Goal: Navigation & Orientation: Go to known website

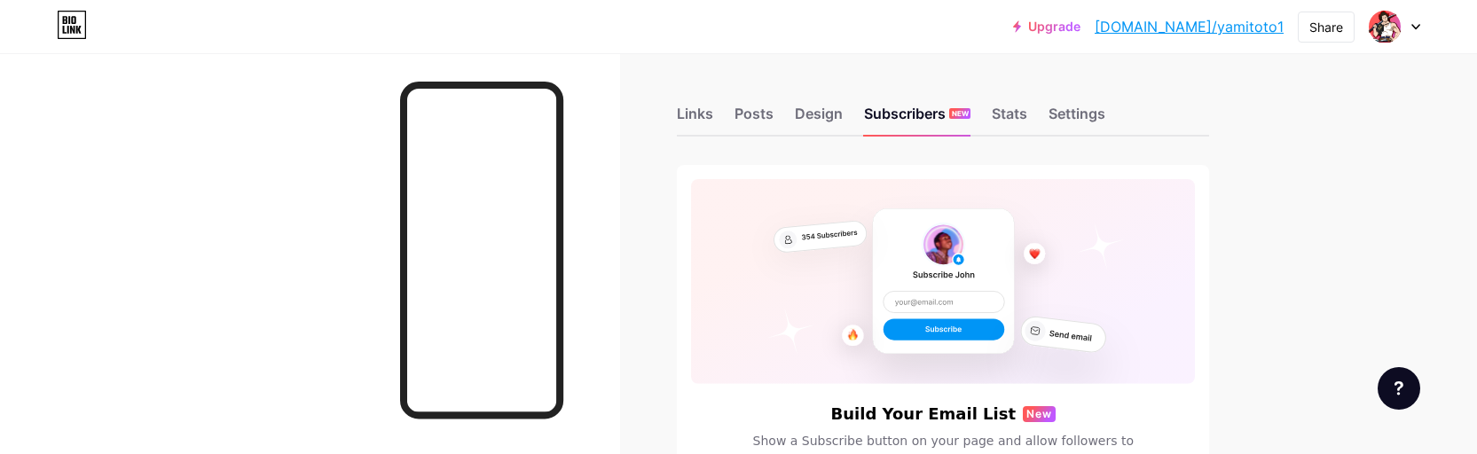
click at [1228, 30] on link "[DOMAIN_NAME]/yamitoto1" at bounding box center [1189, 26] width 189 height 21
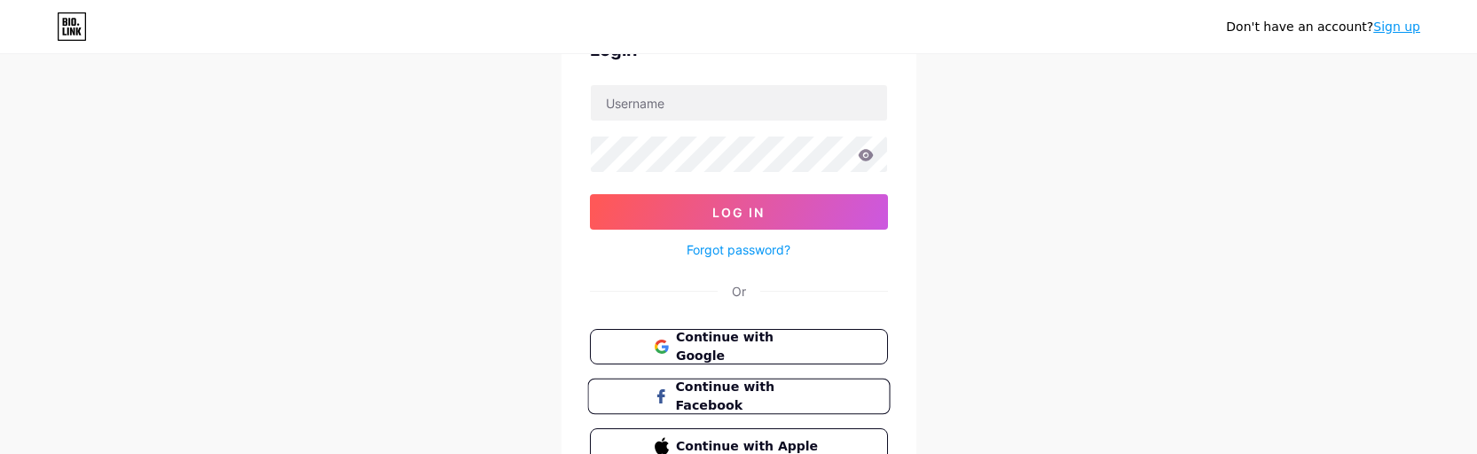
scroll to position [148, 0]
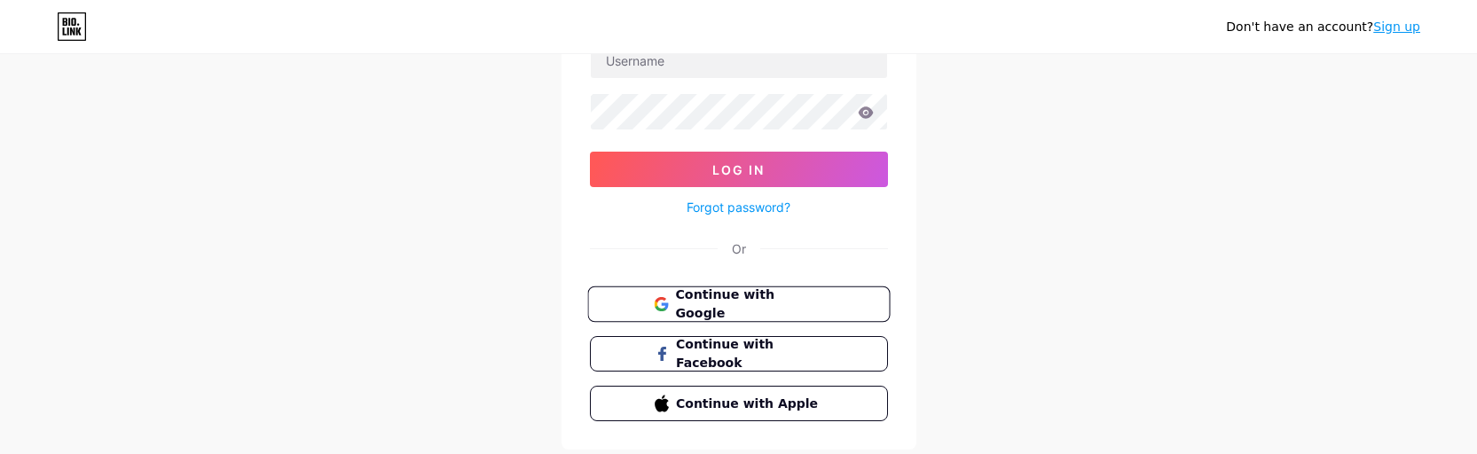
click at [815, 309] on span "Continue with Google" at bounding box center [749, 305] width 148 height 38
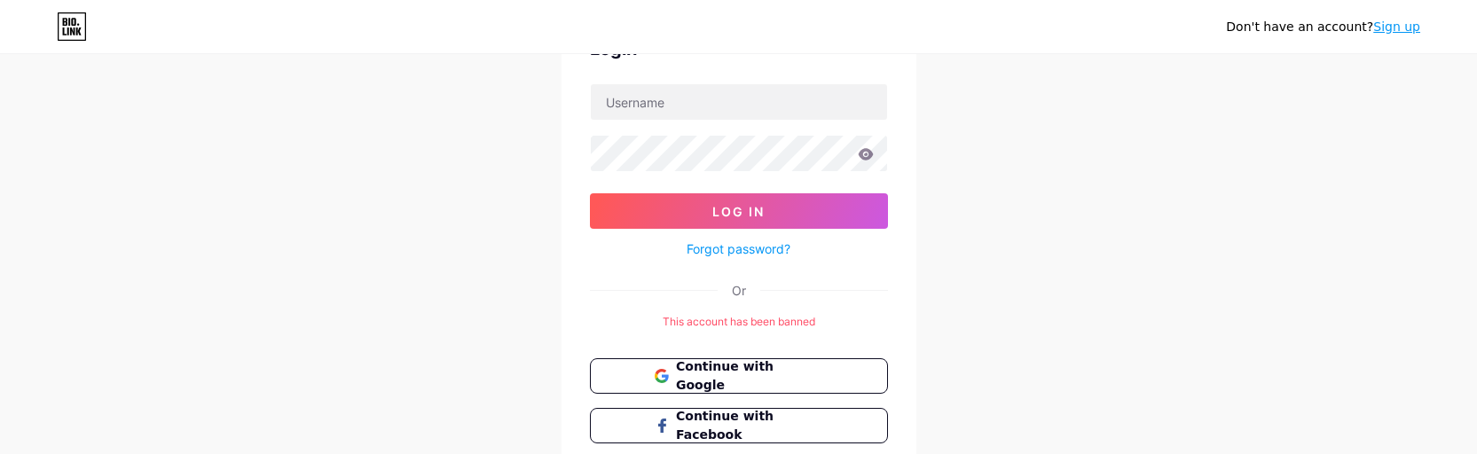
scroll to position [148, 0]
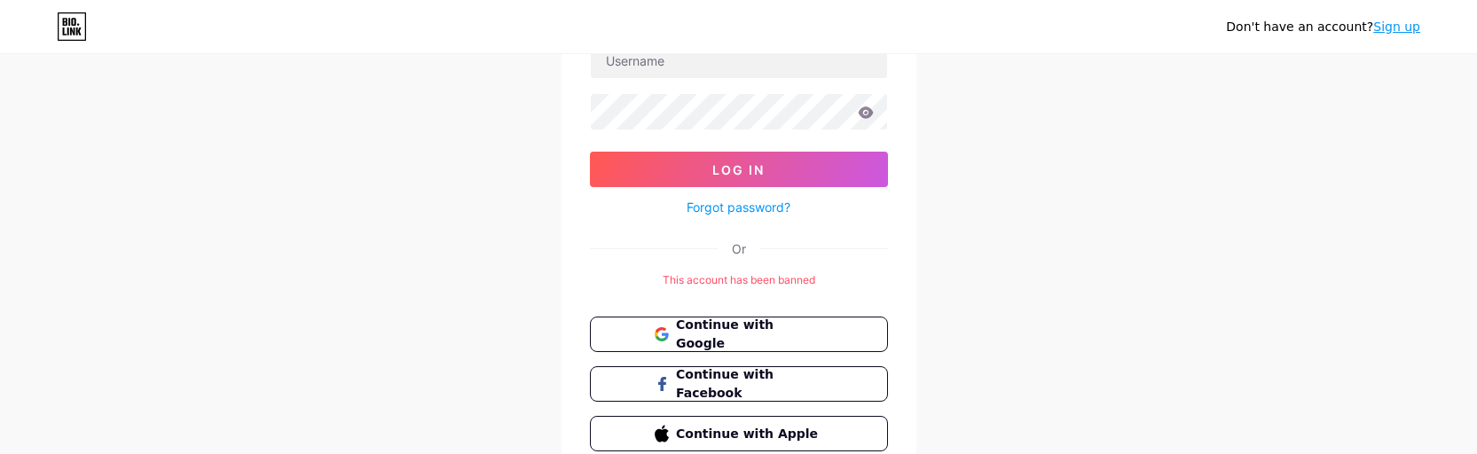
click at [753, 283] on div "This account has been banned" at bounding box center [739, 280] width 298 height 16
click at [1032, 226] on div "Don't have an account? Sign up Login Log In Forgot password? Or This account ha…" at bounding box center [738, 194] width 1477 height 685
click at [758, 286] on div "This account has been banned" at bounding box center [739, 280] width 298 height 16
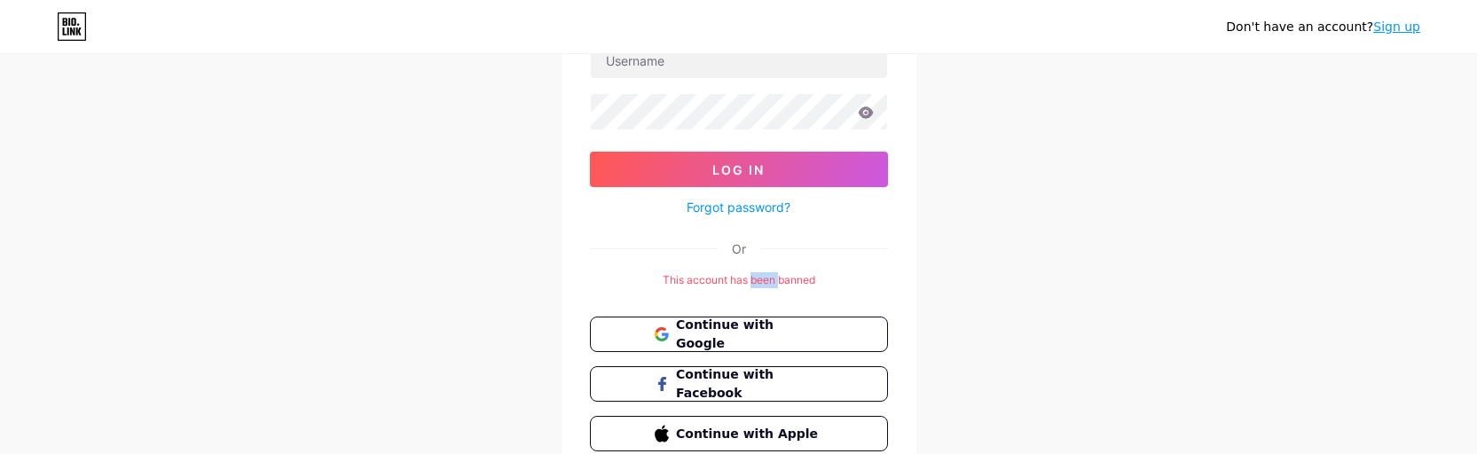
click at [758, 286] on div "This account has been banned" at bounding box center [739, 280] width 298 height 16
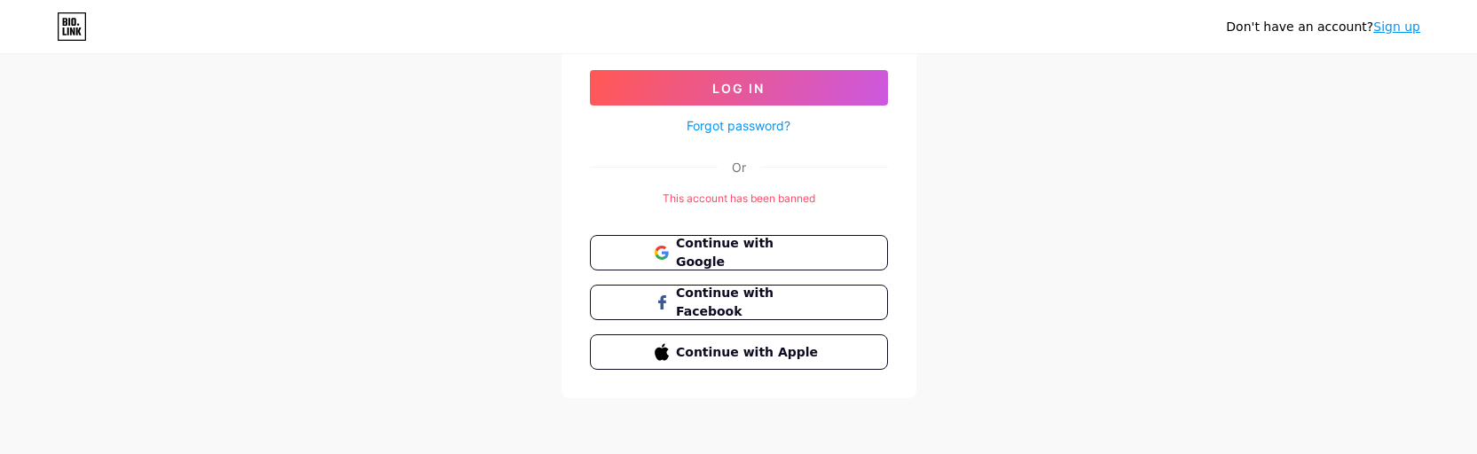
click at [1010, 253] on div "Don't have an account? Sign up Login Log In Forgot password? Or This account ha…" at bounding box center [738, 112] width 1477 height 685
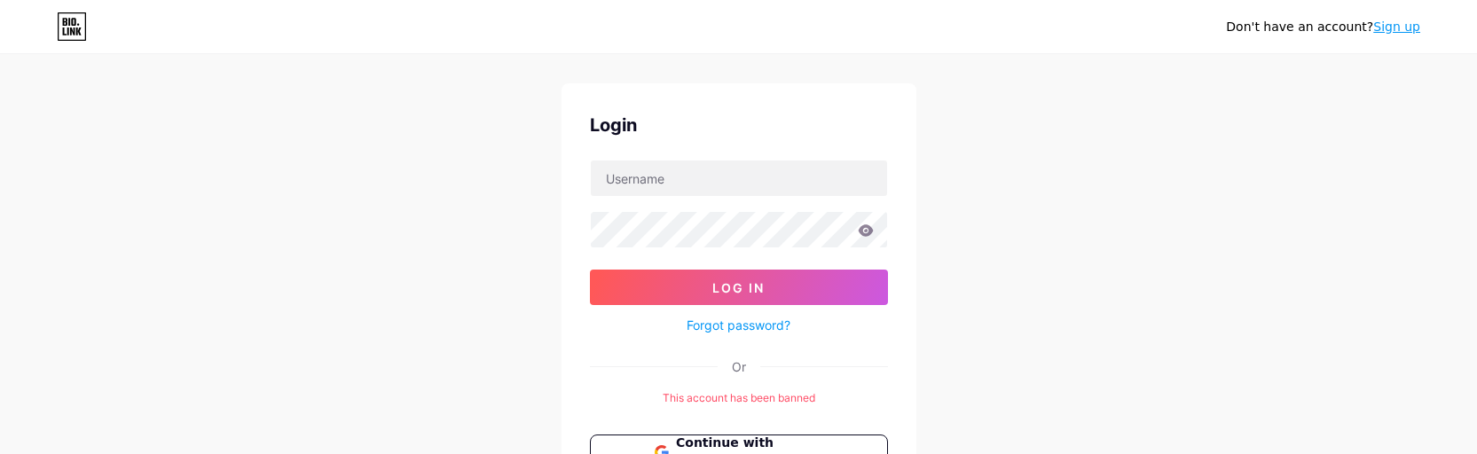
scroll to position [0, 0]
